Goal: Browse casually

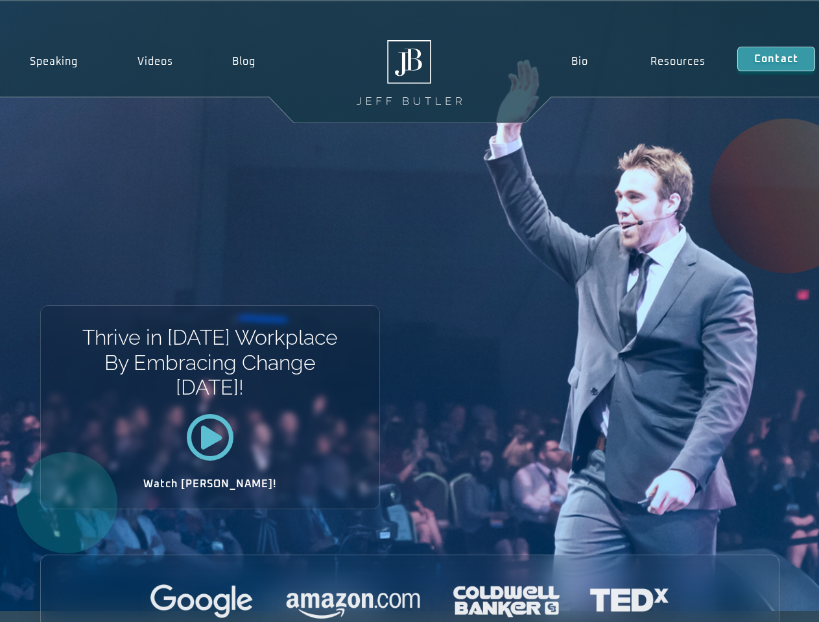
click at [409, 311] on div "Thrive in Tomorrow’s Workplace By Embracing Change Today! Watch Jeff!" at bounding box center [409, 306] width 819 height 610
